Goal: Ask a question: Seek information or help from site administrators or community

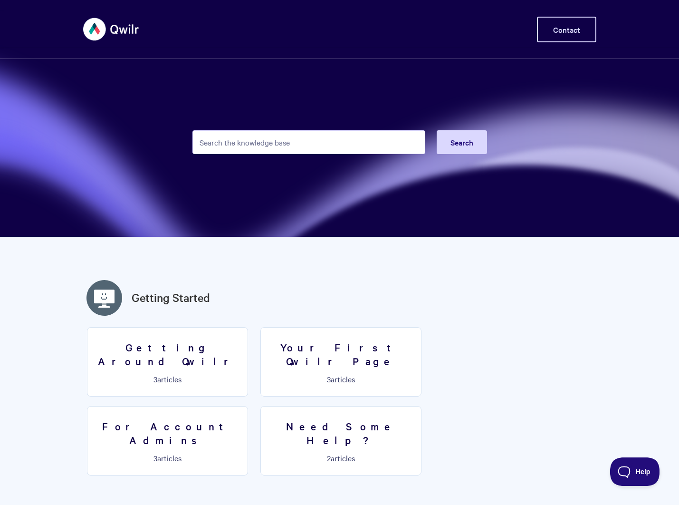
click at [556, 37] on link "Contact" at bounding box center [566, 30] width 59 height 26
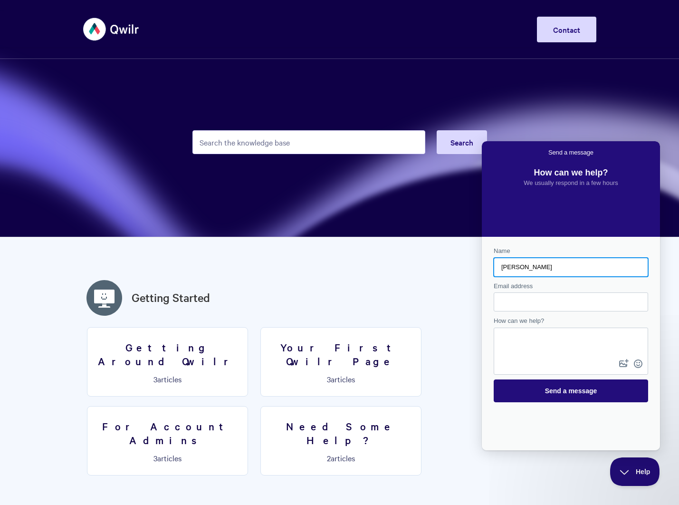
type input "[PERSON_NAME]"
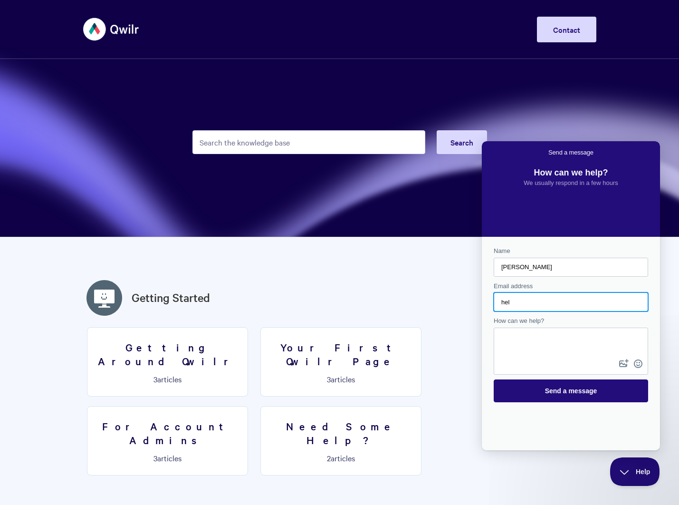
type input "[EMAIL_ADDRESS][DOMAIN_NAME]"
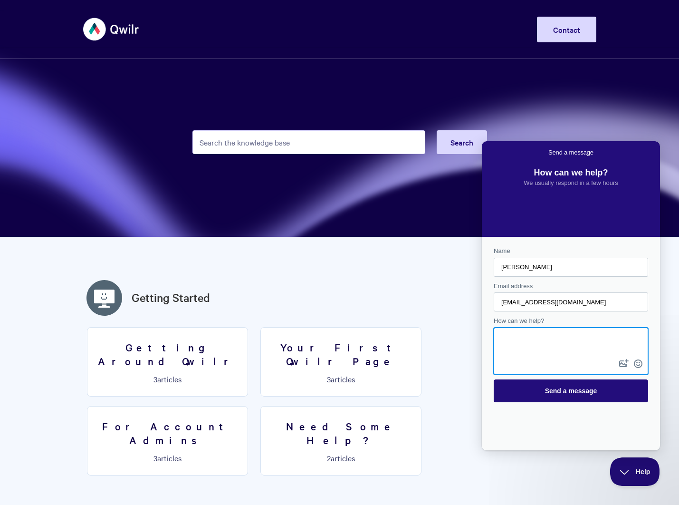
click at [550, 346] on textarea "How can we help?" at bounding box center [571, 342] width 152 height 29
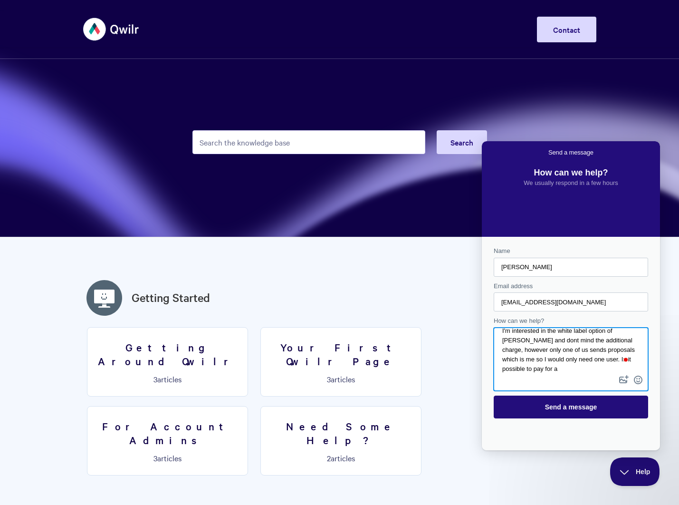
scroll to position [6, 0]
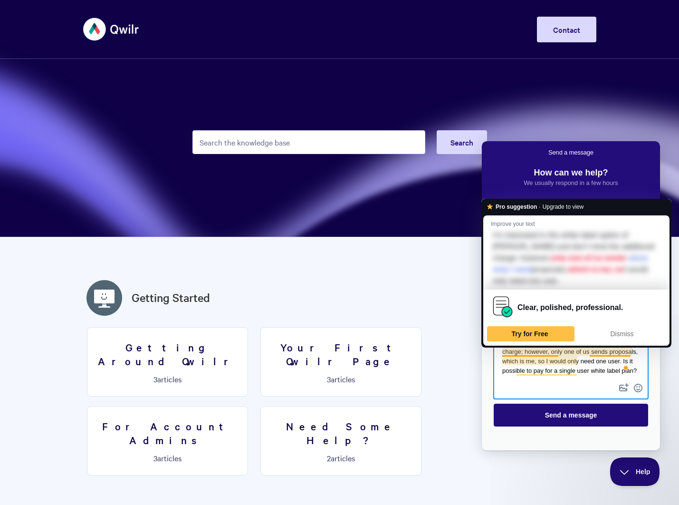
click at [621, 353] on textarea "I'm interested in the white label option of [PERSON_NAME] and don't mind the ad…" at bounding box center [571, 354] width 152 height 53
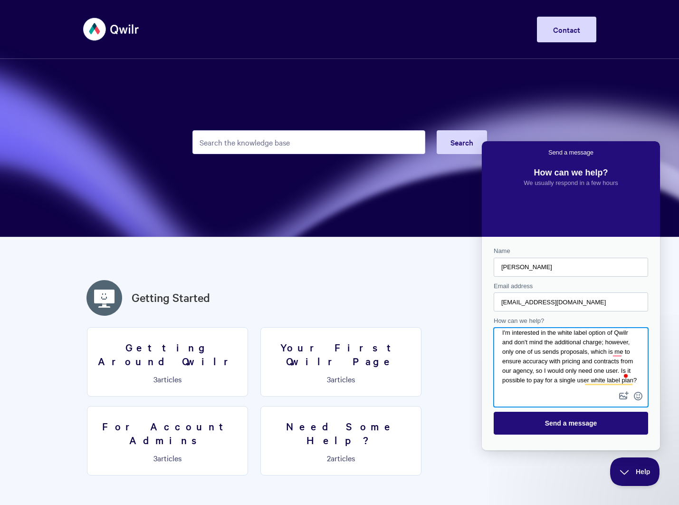
scroll to position [17, 0]
click at [545, 379] on textarea "I'm interested in the white label option of Qwilr and don't mind the additional…" at bounding box center [571, 358] width 152 height 61
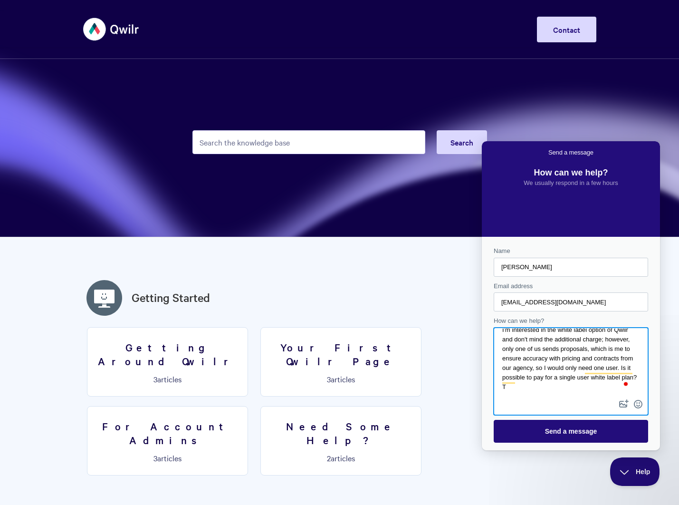
scroll to position [9, 0]
type textarea "I'm interested in the white label option of Qwilr and don't mind the additional…"
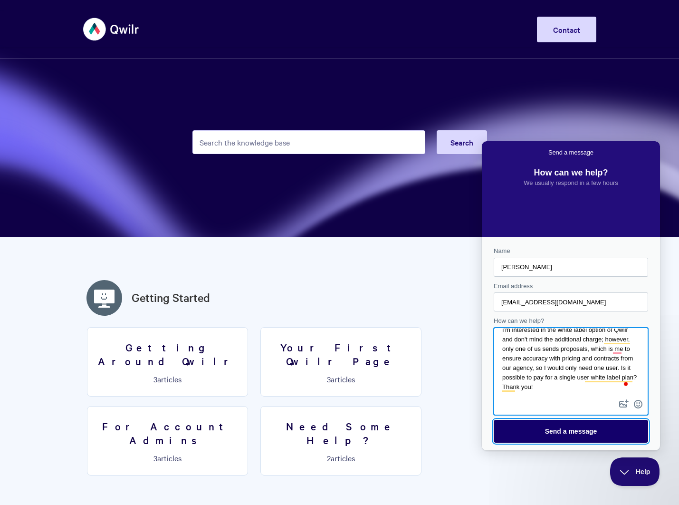
click at [566, 433] on span "Send a message" at bounding box center [571, 431] width 52 height 8
